Goal: Task Accomplishment & Management: Use online tool/utility

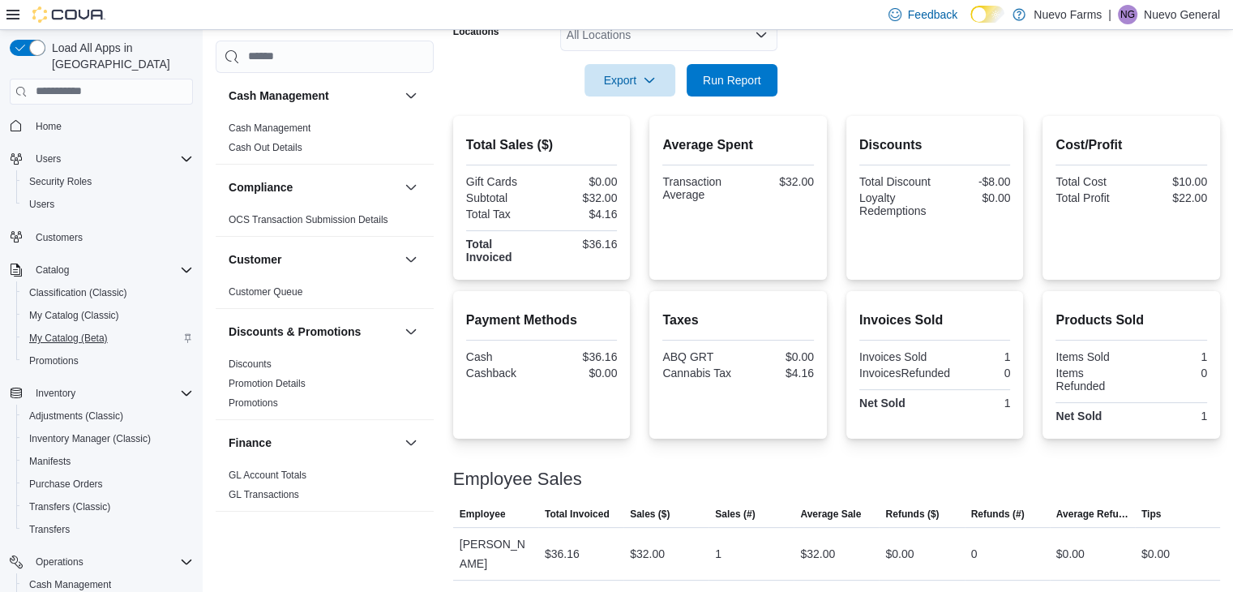
scroll to position [210, 0]
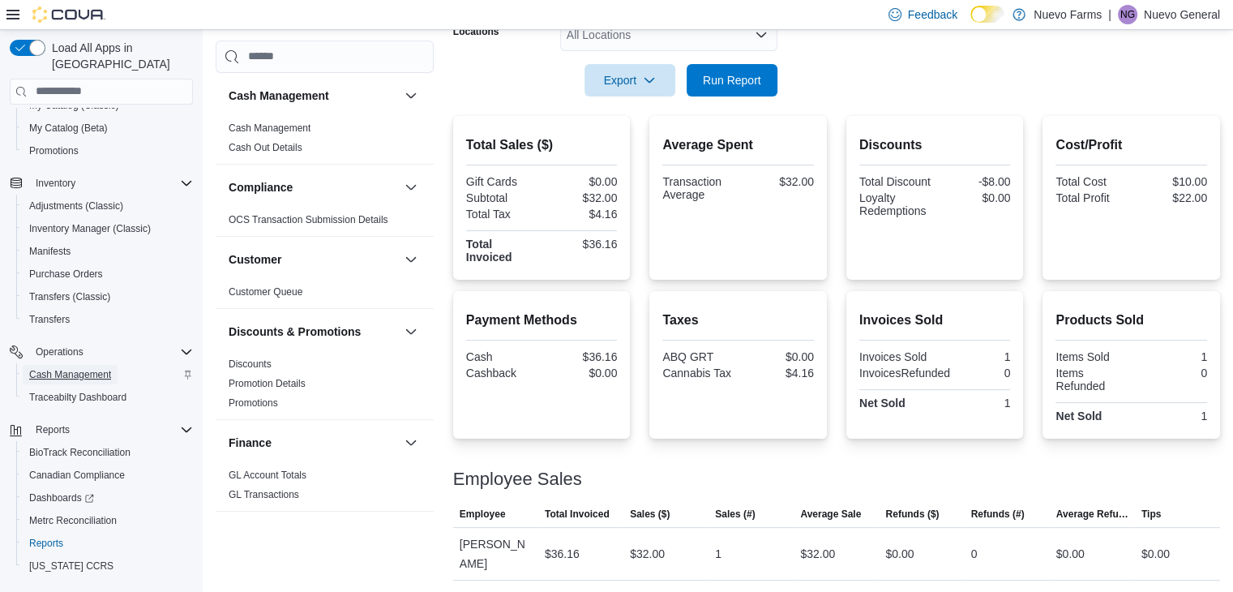
click at [66, 368] on span "Cash Management" at bounding box center [70, 374] width 82 height 13
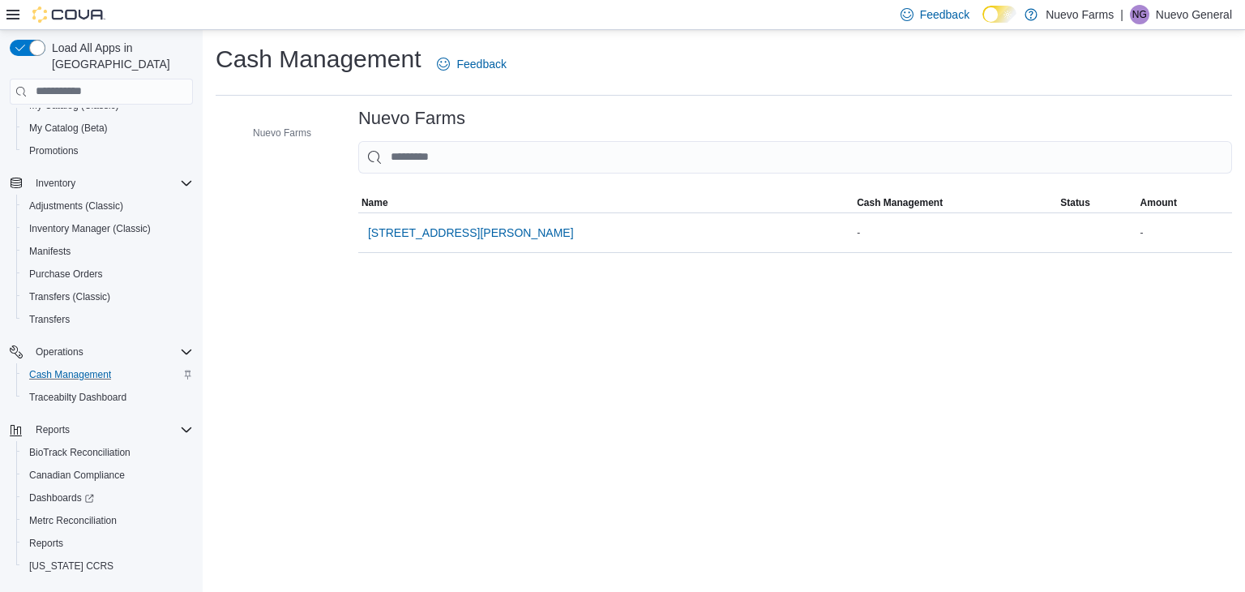
scroll to position [178, 0]
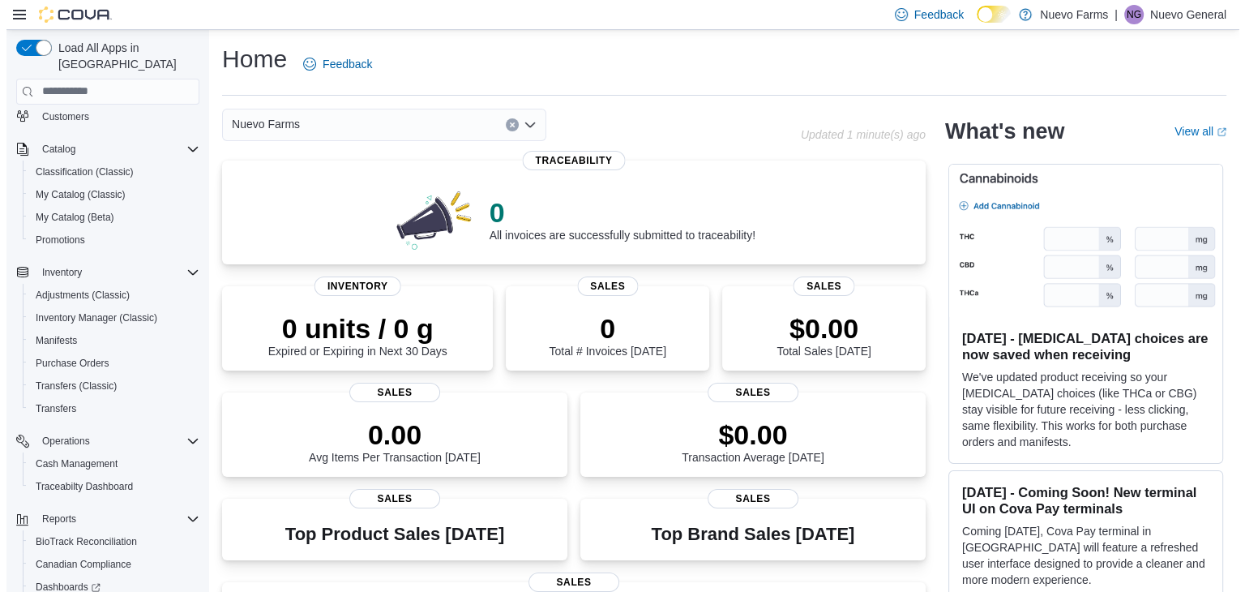
scroll to position [130, 0]
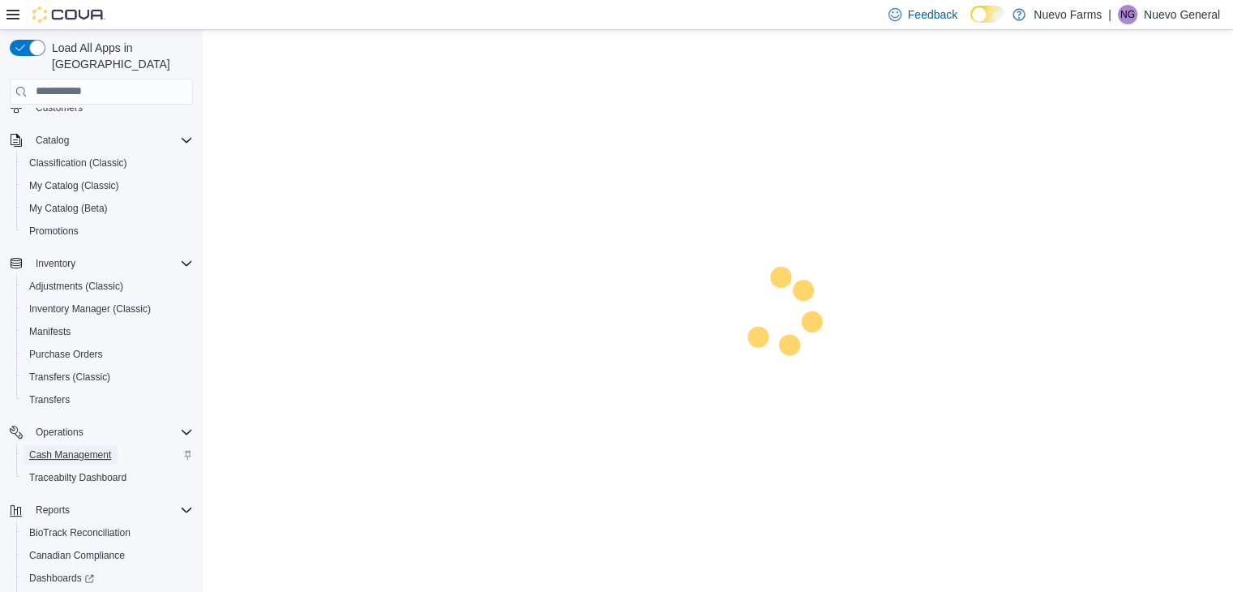
click at [83, 445] on span "Cash Management" at bounding box center [70, 454] width 82 height 19
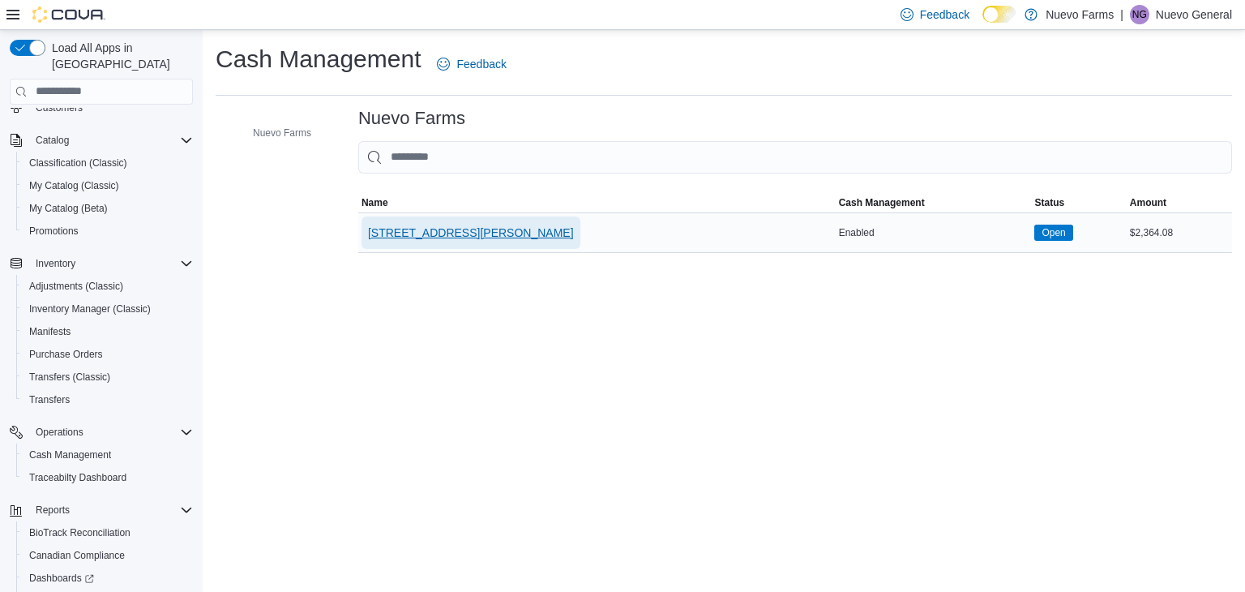
click at [425, 233] on span "[STREET_ADDRESS][PERSON_NAME]" at bounding box center [471, 232] width 206 height 16
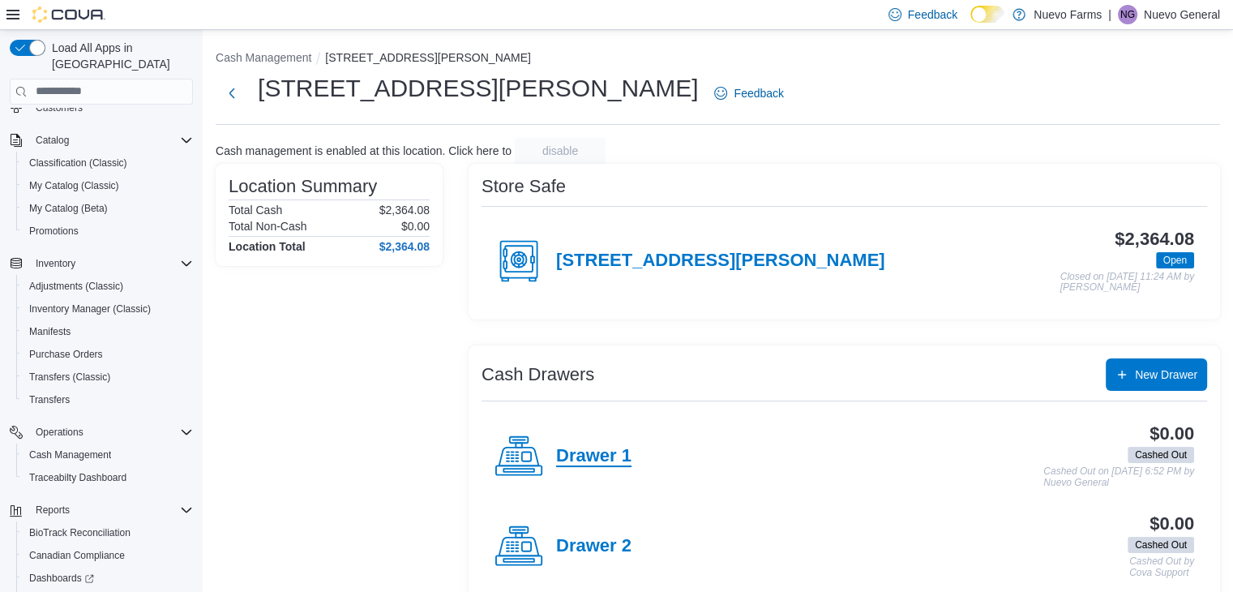
click at [599, 462] on h4 "Drawer 1" at bounding box center [593, 456] width 75 height 21
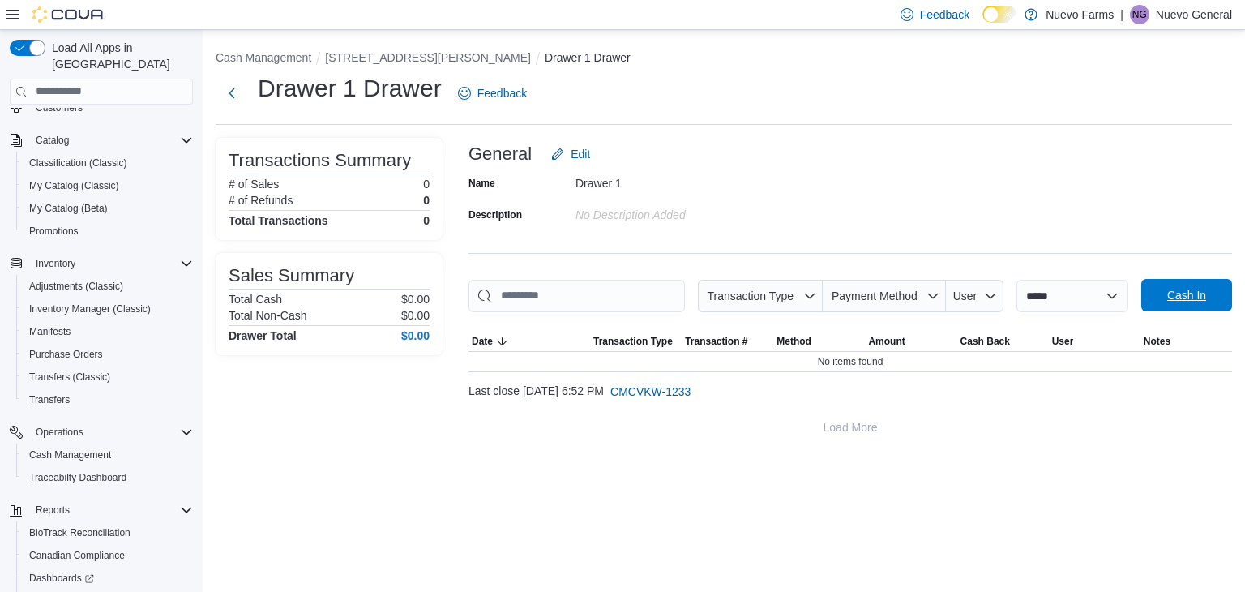
click at [1173, 303] on span "Cash In" at bounding box center [1186, 295] width 39 height 16
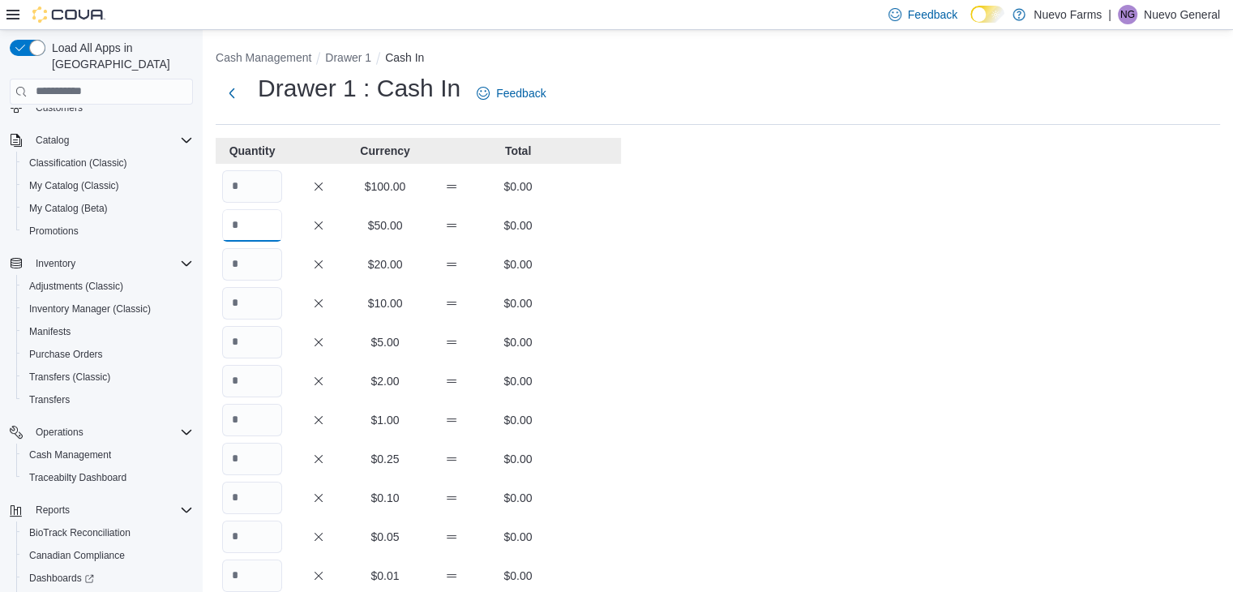
click at [255, 230] on input "Quantity" at bounding box center [252, 225] width 60 height 32
type input "*"
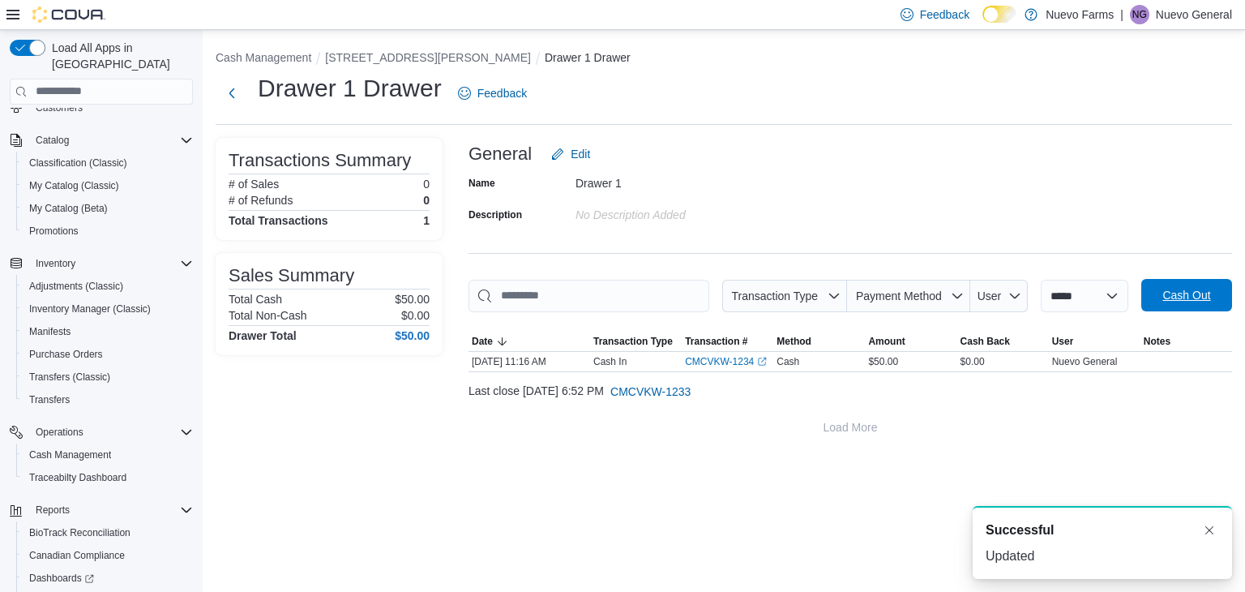
click at [1157, 298] on span "Cash Out" at bounding box center [1186, 295] width 71 height 32
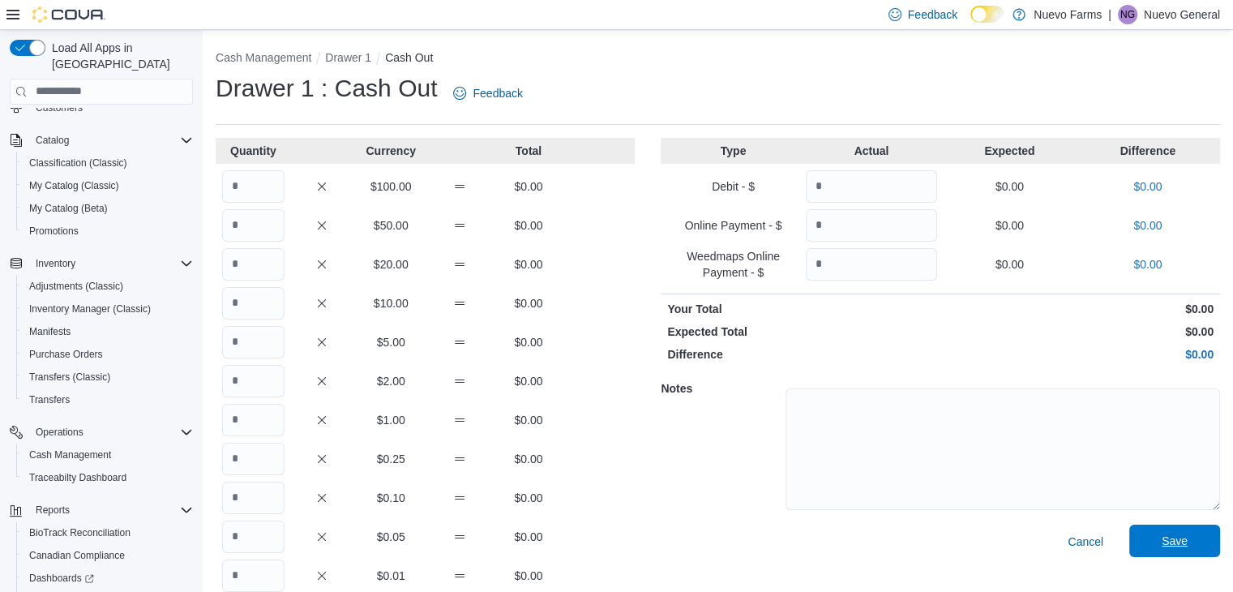
drag, startPoint x: 264, startPoint y: 226, endPoint x: 1191, endPoint y: 539, distance: 978.4
click at [1187, 539] on span "Save" at bounding box center [1174, 540] width 26 height 16
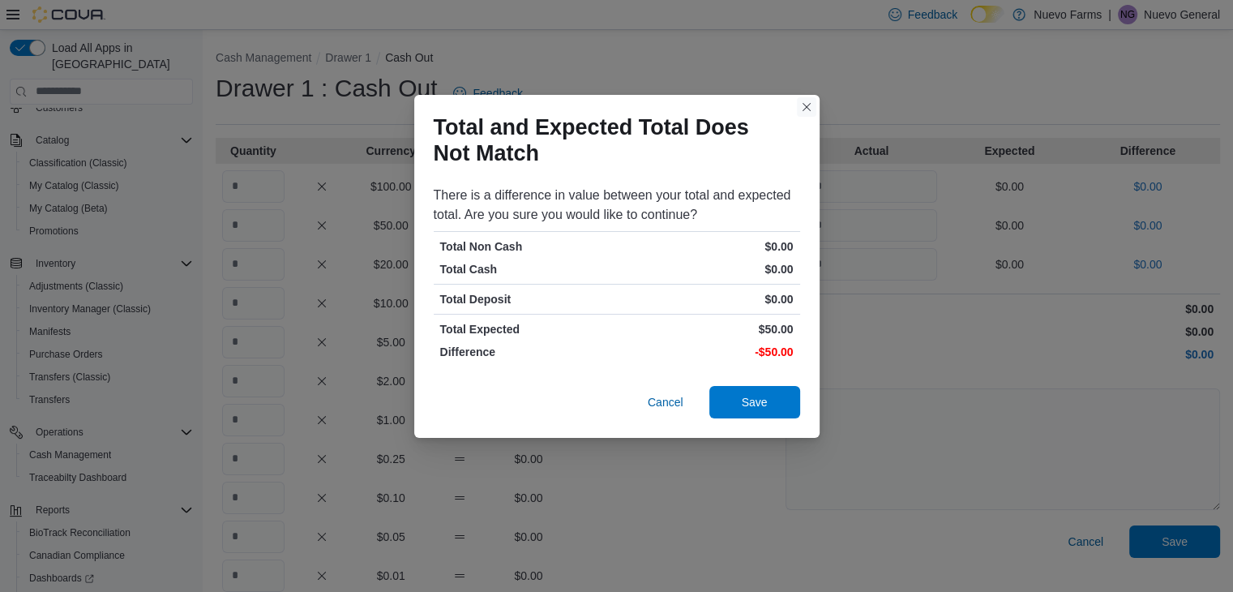
click at [804, 113] on button "Closes this modal window" at bounding box center [806, 106] width 19 height 19
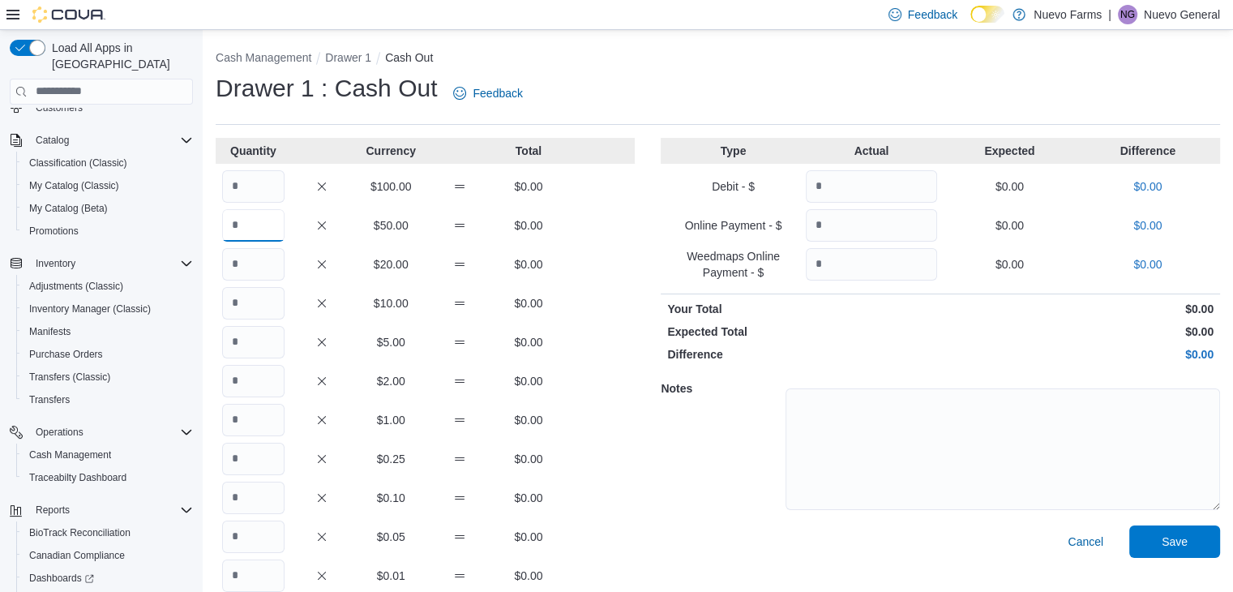
click at [254, 234] on input "Quantity" at bounding box center [253, 225] width 62 height 32
type input "*"
click at [1160, 537] on span "Save" at bounding box center [1174, 540] width 71 height 32
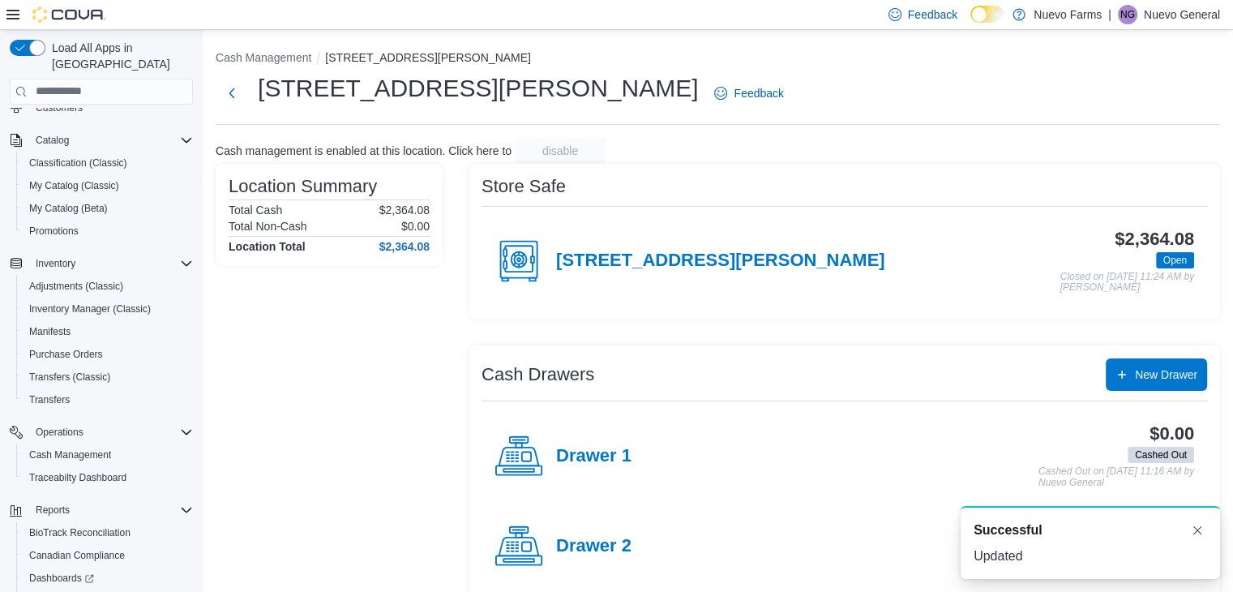
click at [597, 443] on div "Drawer 1" at bounding box center [562, 456] width 137 height 49
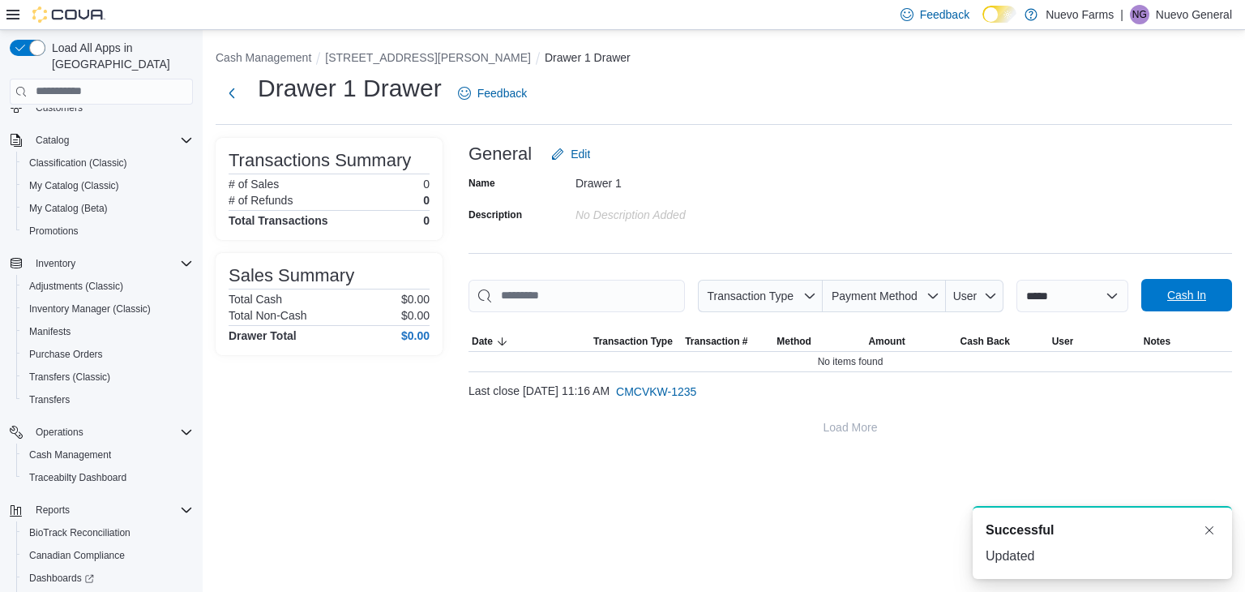
click at [1211, 296] on span "Cash In" at bounding box center [1186, 295] width 71 height 32
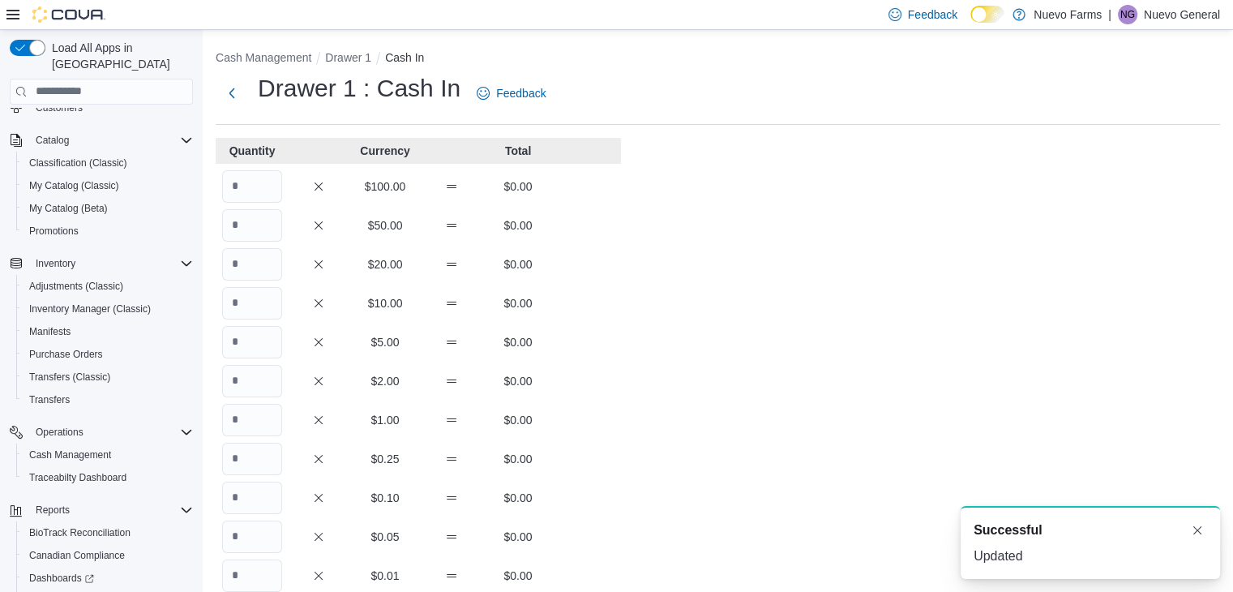
scroll to position [19, 0]
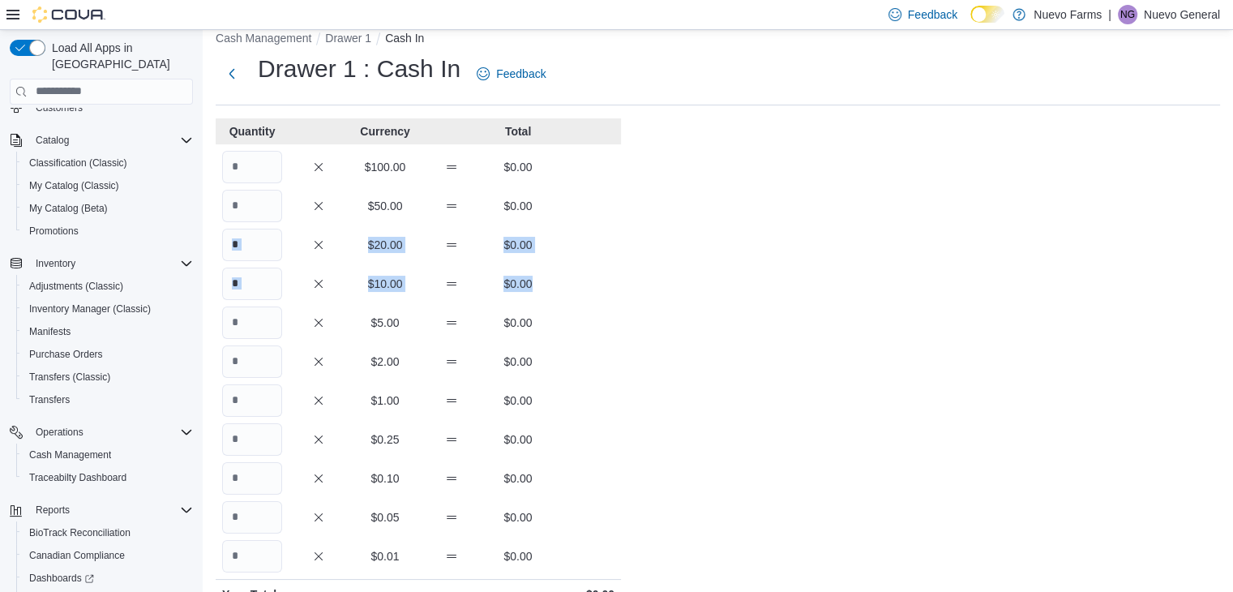
drag, startPoint x: 626, startPoint y: 284, endPoint x: 661, endPoint y: 186, distance: 104.3
click at [661, 186] on div "Cash Management Drawer 1 Cash In Drawer 1 : Cash In Feedback Quantity Currency …" at bounding box center [718, 433] width 1030 height 845
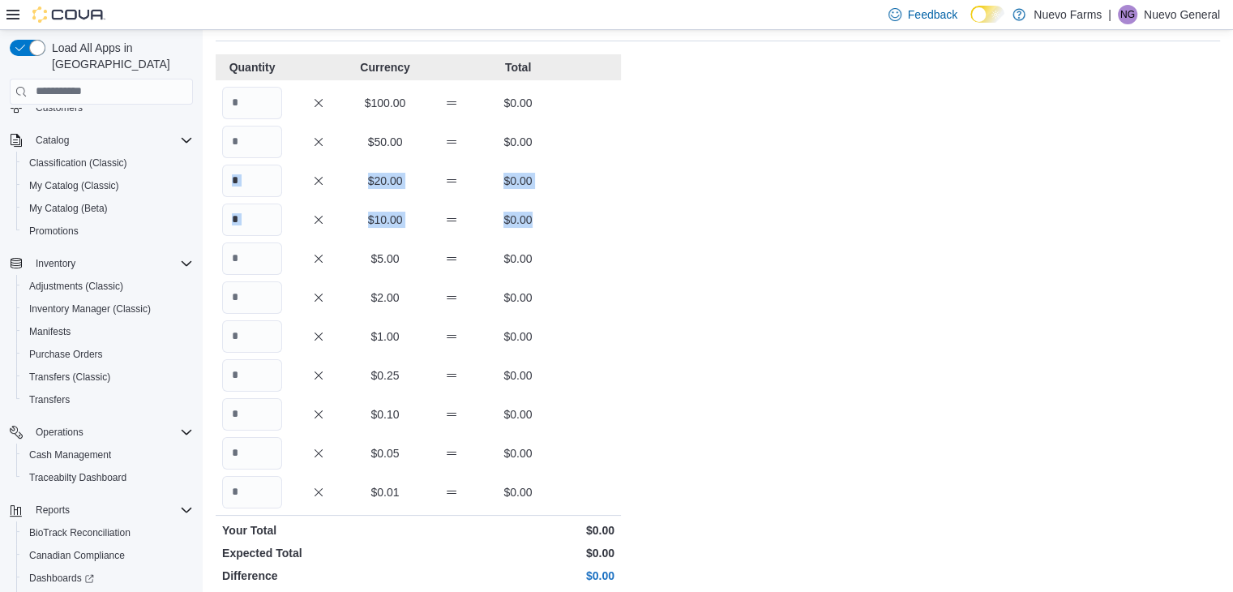
scroll to position [84, 0]
click at [253, 136] on input "Quantity" at bounding box center [252, 141] width 60 height 32
type input "*"
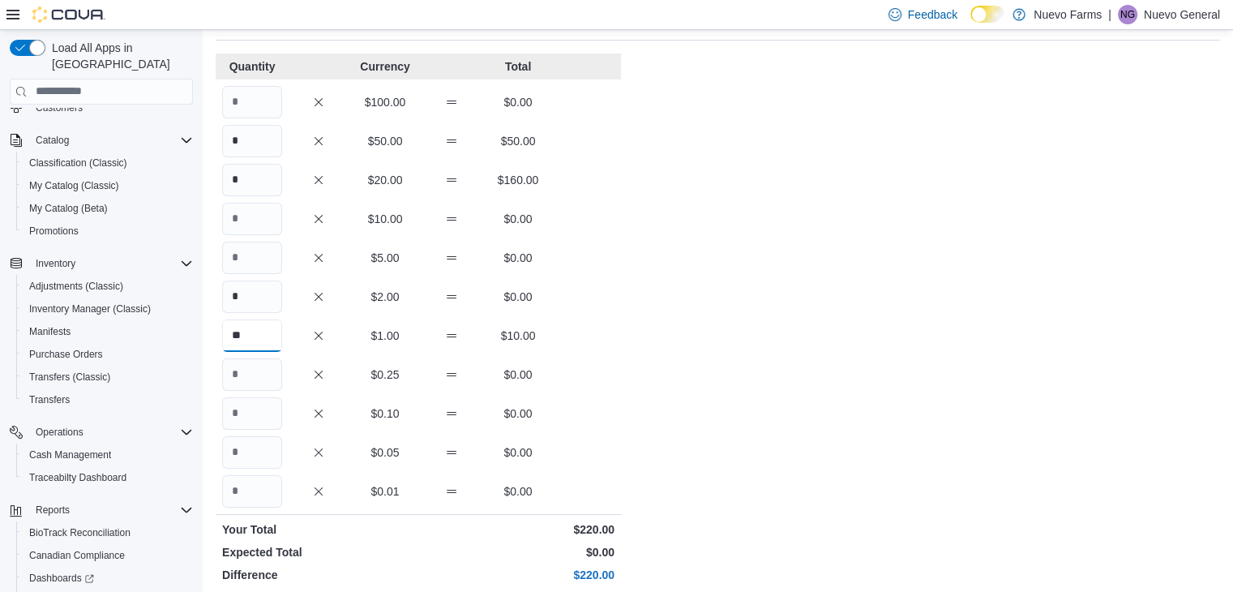
type input "**"
type input "*"
type input "**"
type input "***"
click at [245, 496] on input "Quantity" at bounding box center [252, 491] width 60 height 32
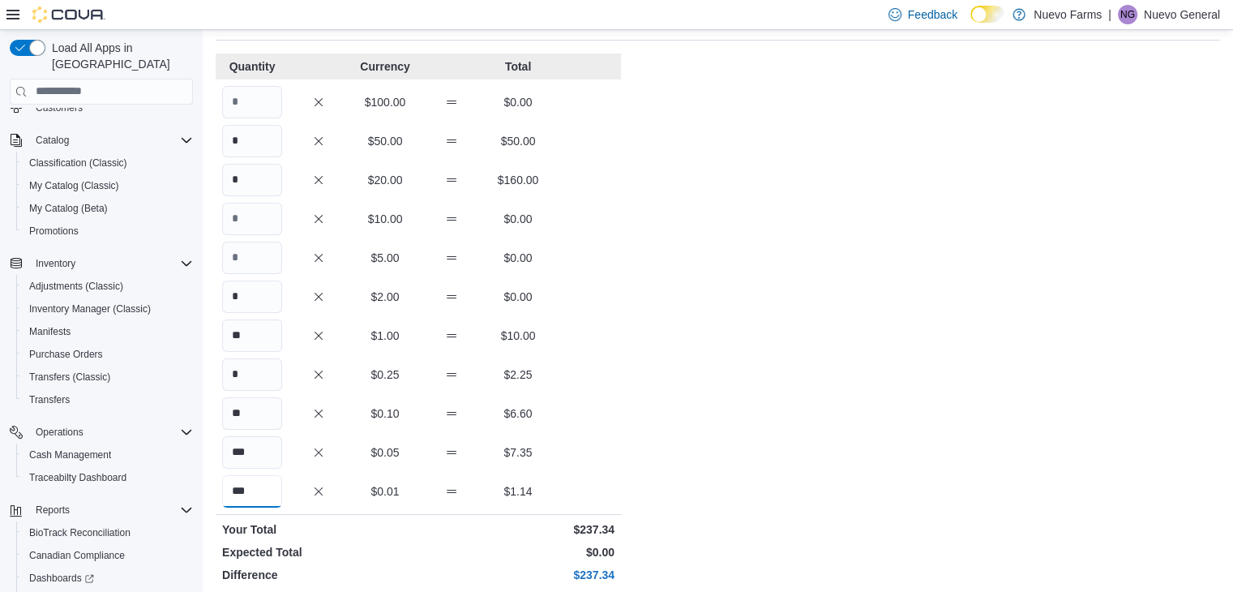
scroll to position [284, 0]
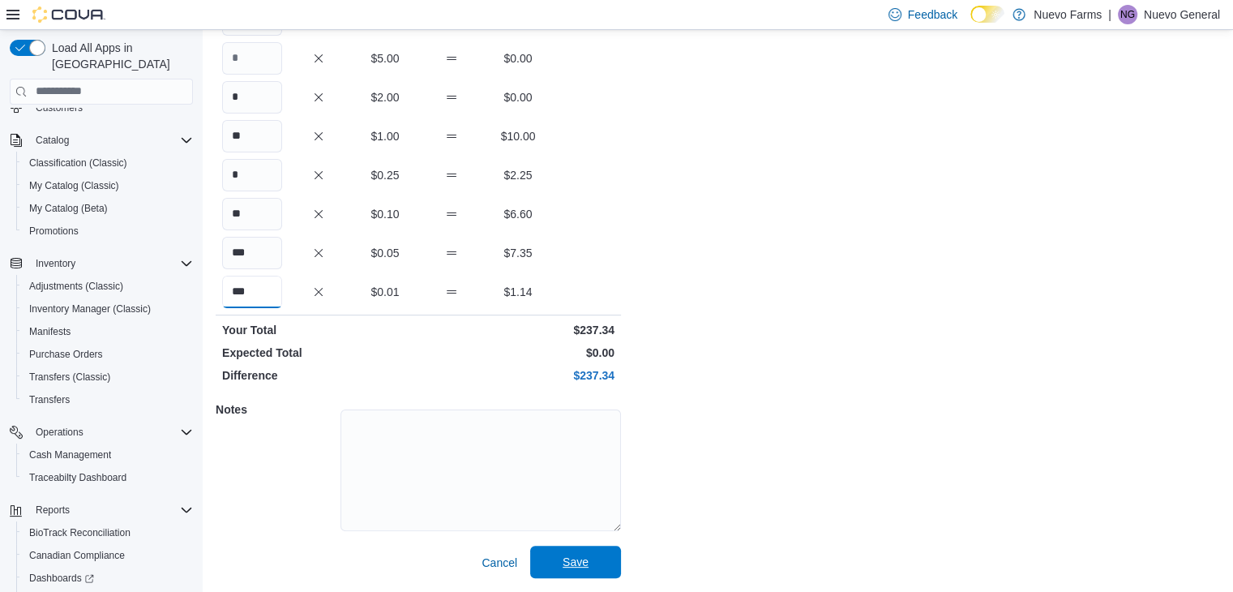
type input "***"
click at [580, 568] on span "Save" at bounding box center [575, 561] width 26 height 16
